Goal: Check status: Check status

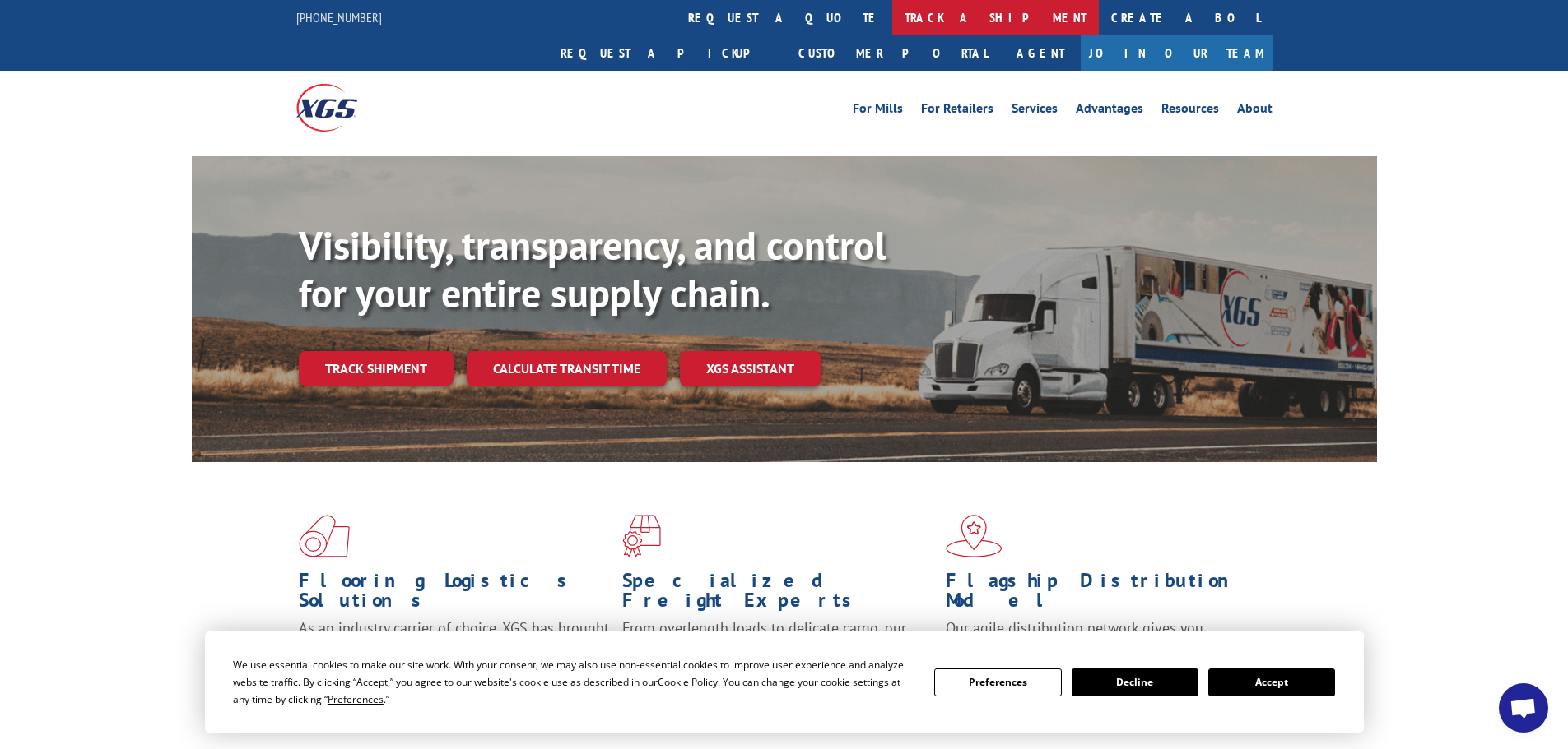
click at [892, 23] on link "track a shipment" at bounding box center [995, 18] width 207 height 35
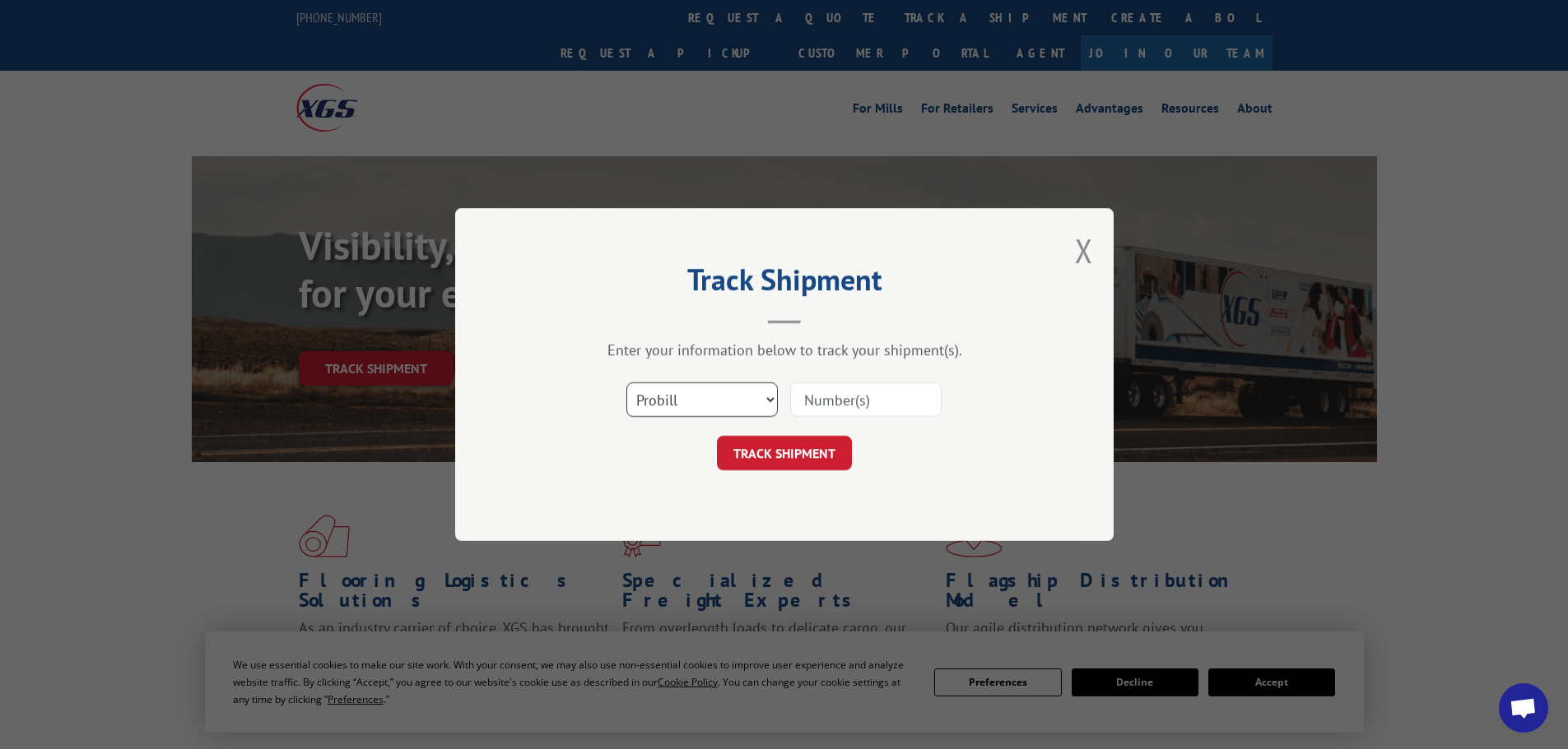
click at [670, 405] on select "Select category... Probill BOL PO" at bounding box center [701, 400] width 151 height 34
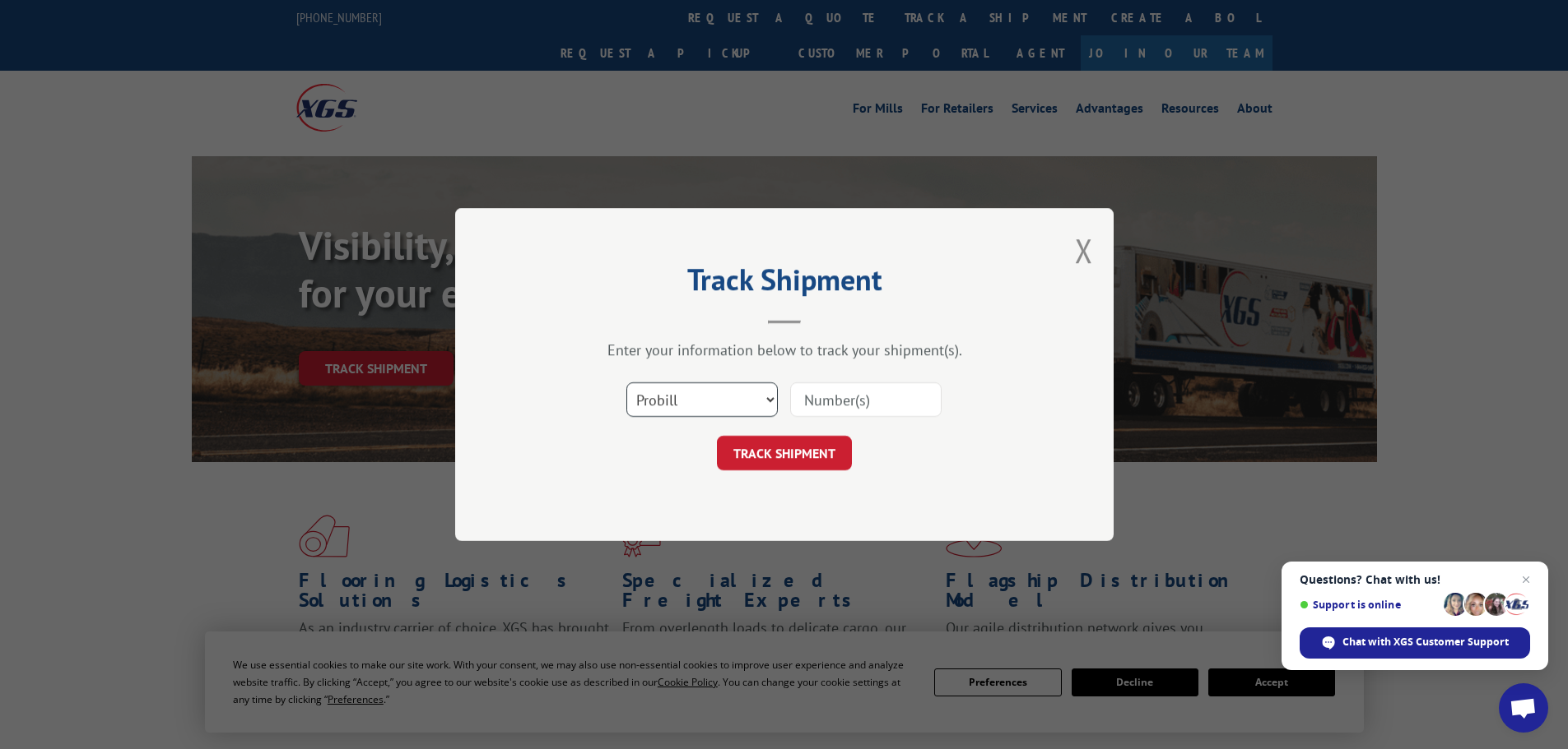
select select "bol"
click at [626, 383] on select "Select category... Probill BOL PO" at bounding box center [701, 400] width 151 height 34
click at [859, 404] on input at bounding box center [865, 400] width 151 height 34
paste input "5479005"
type input "5479005"
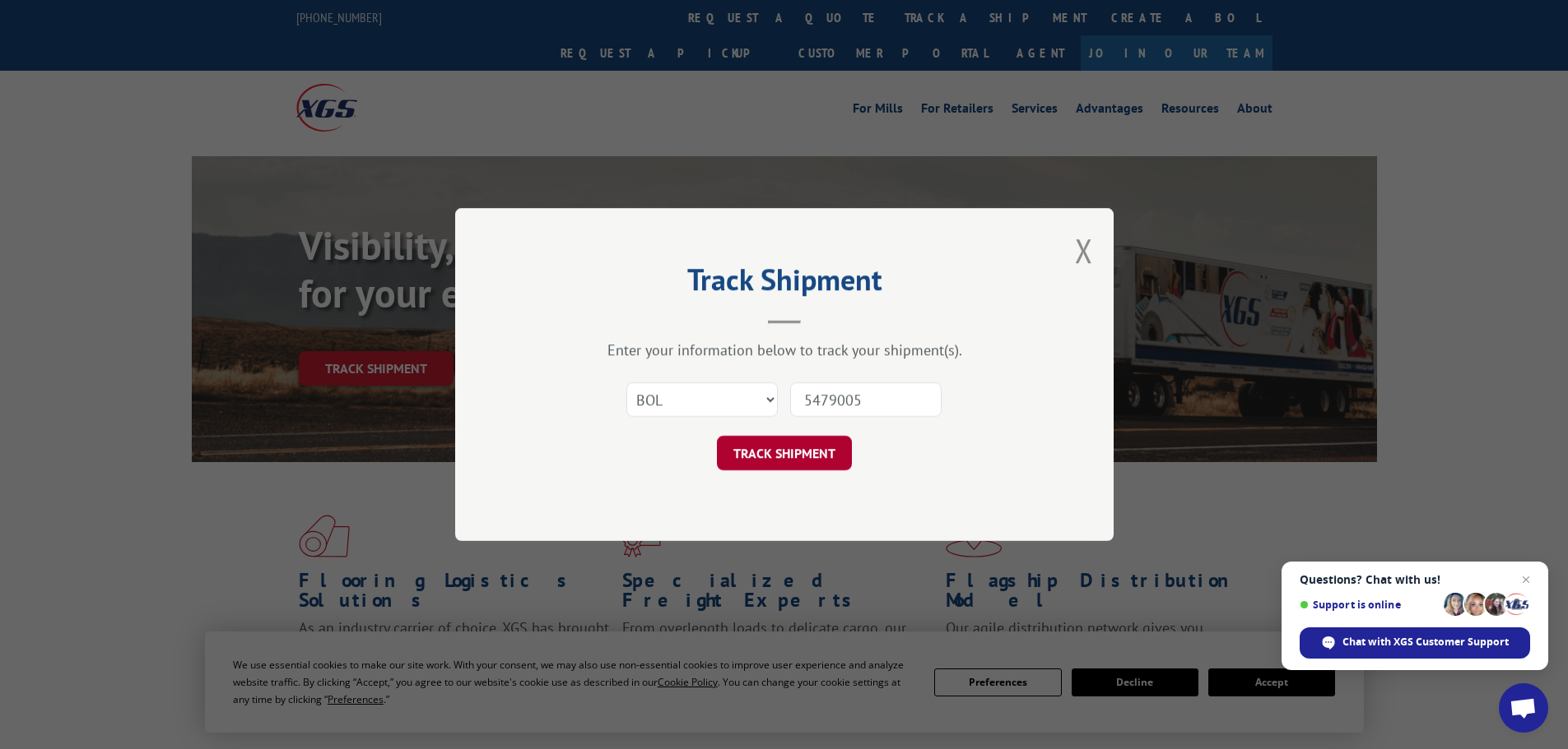
click at [808, 448] on button "TRACK SHIPMENT" at bounding box center [784, 452] width 135 height 34
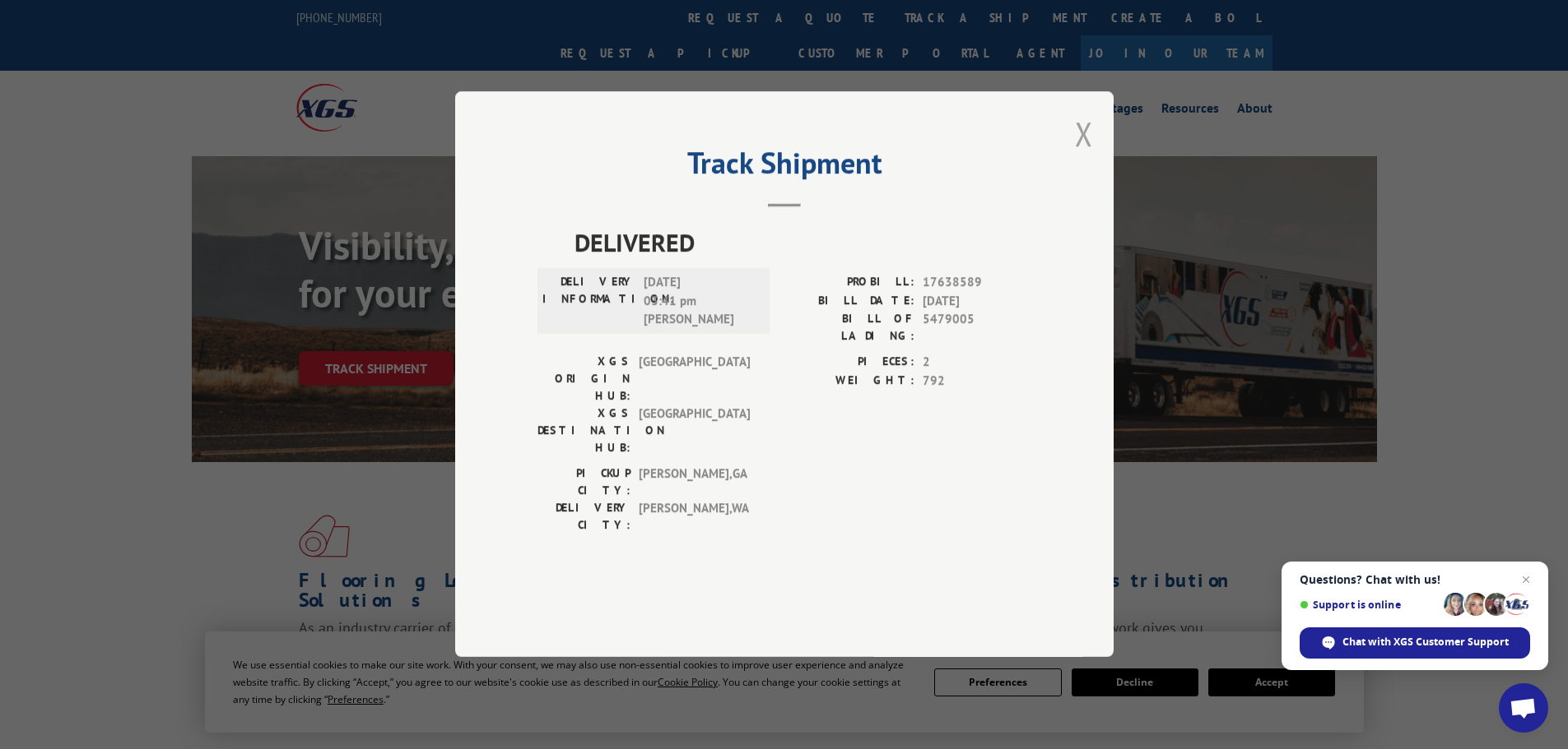
click at [1082, 156] on button "Close modal" at bounding box center [1084, 133] width 19 height 44
